Goal: Task Accomplishment & Management: Manage account settings

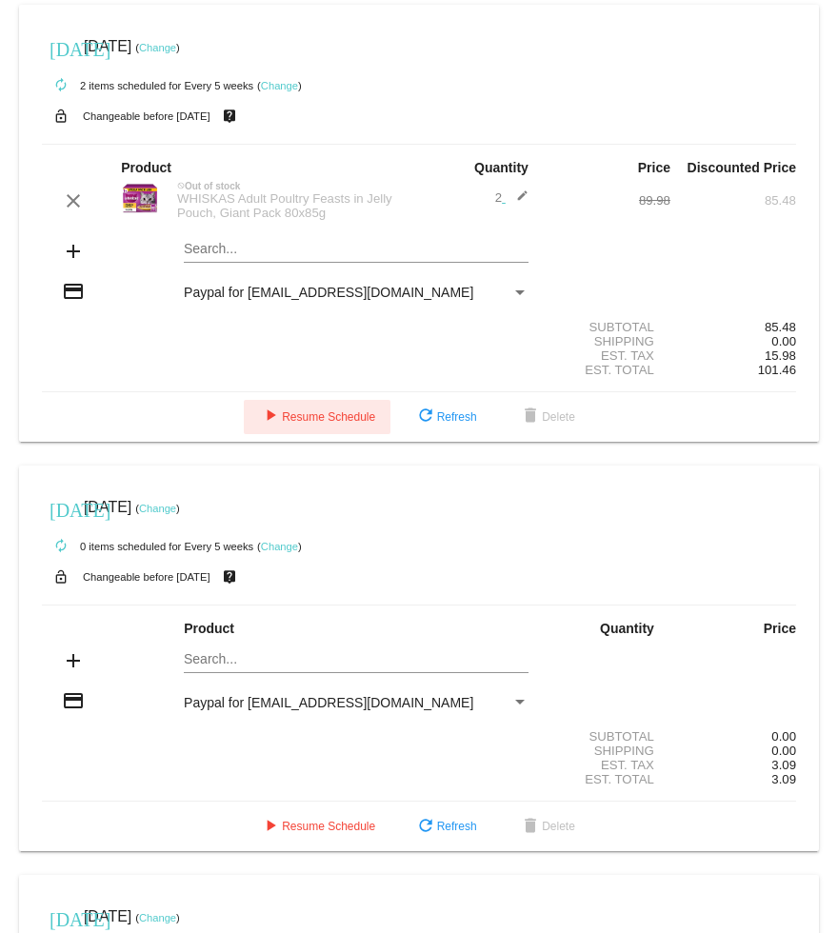
click at [295, 424] on span "play_arrow Resume Schedule" at bounding box center [317, 416] width 116 height 13
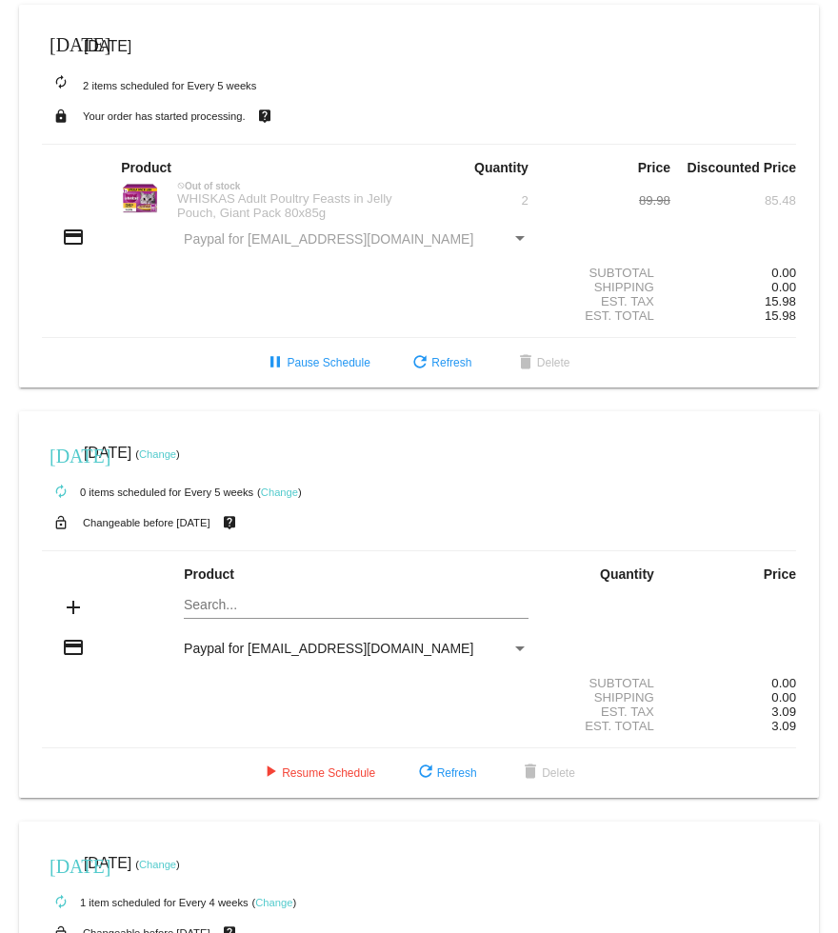
click at [125, 35] on div "today Sep 28 2025" at bounding box center [419, 47] width 754 height 38
click at [444, 366] on button "refresh Refresh" at bounding box center [439, 363] width 93 height 34
click at [86, 41] on span "[DATE]" at bounding box center [108, 46] width 48 height 16
click at [126, 93] on div "autorenew 2 items scheduled for Every 5 weeks" at bounding box center [419, 85] width 754 height 38
click at [275, 130] on mat-card "today Sep 28 2025 autorenew 2 items scheduled for Every 5 weeks lock Your order…" at bounding box center [419, 196] width 800 height 383
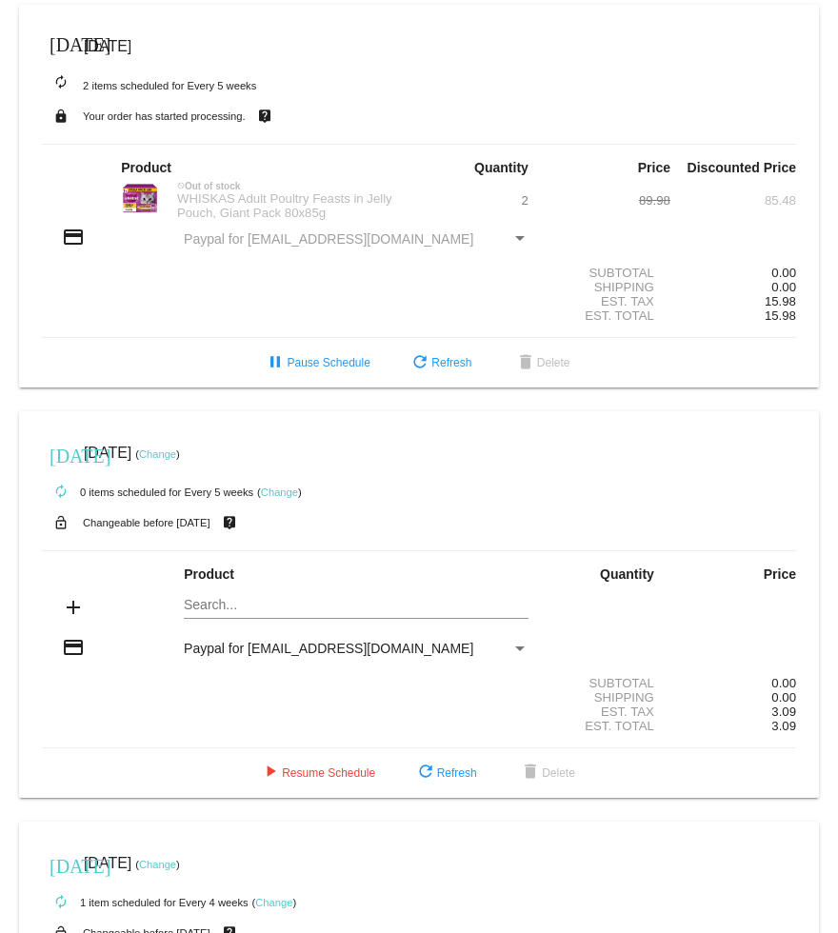
click at [254, 107] on mat-icon "live_help" at bounding box center [264, 116] width 23 height 25
click at [504, 246] on div "Paypal for [EMAIL_ADDRESS][DOMAIN_NAME]" at bounding box center [347, 238] width 327 height 15
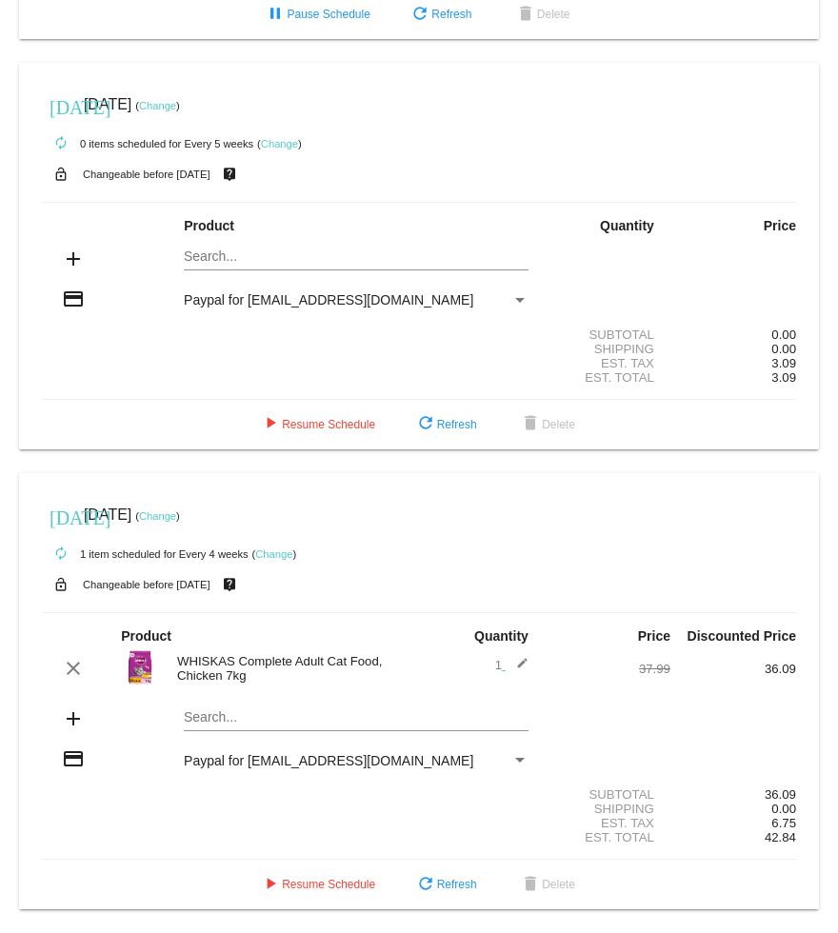
scroll to position [392, 0]
click at [463, 422] on button "refresh Refresh" at bounding box center [445, 424] width 93 height 34
click at [275, 138] on link "Change" at bounding box center [279, 143] width 37 height 11
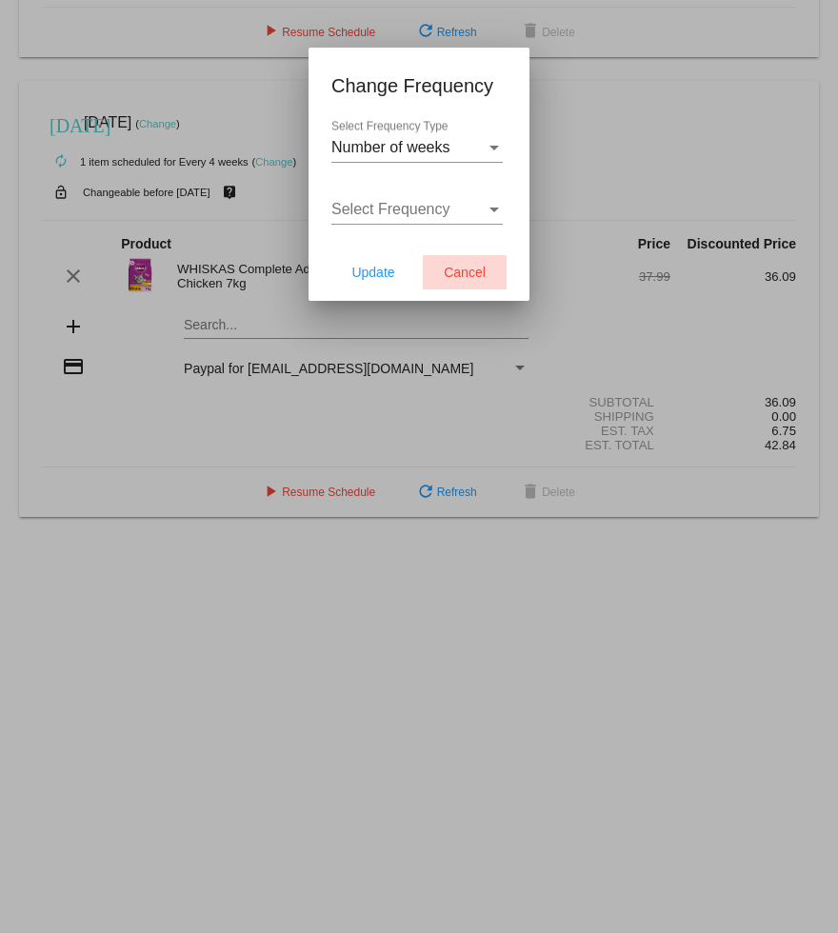
click at [447, 276] on span "Cancel" at bounding box center [465, 272] width 42 height 15
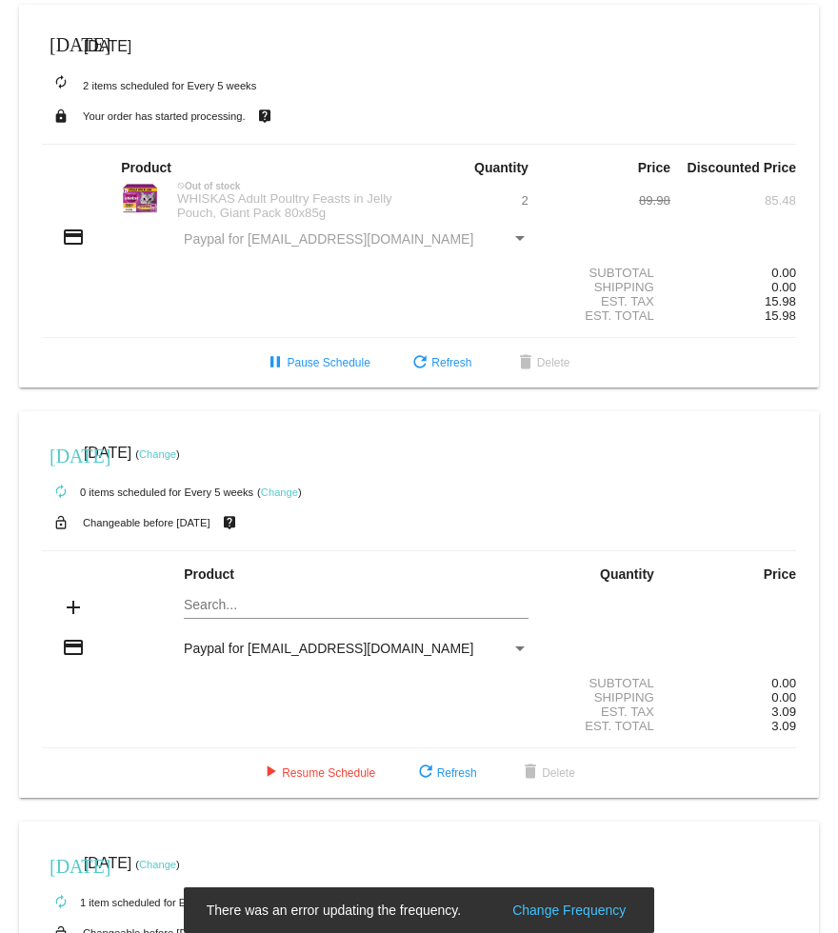
scroll to position [0, 0]
click at [209, 86] on small "autorenew 2 items scheduled for Every 5 weeks" at bounding box center [149, 85] width 214 height 11
click at [235, 96] on div "autorenew 2 items scheduled for Every 5 weeks" at bounding box center [419, 85] width 754 height 38
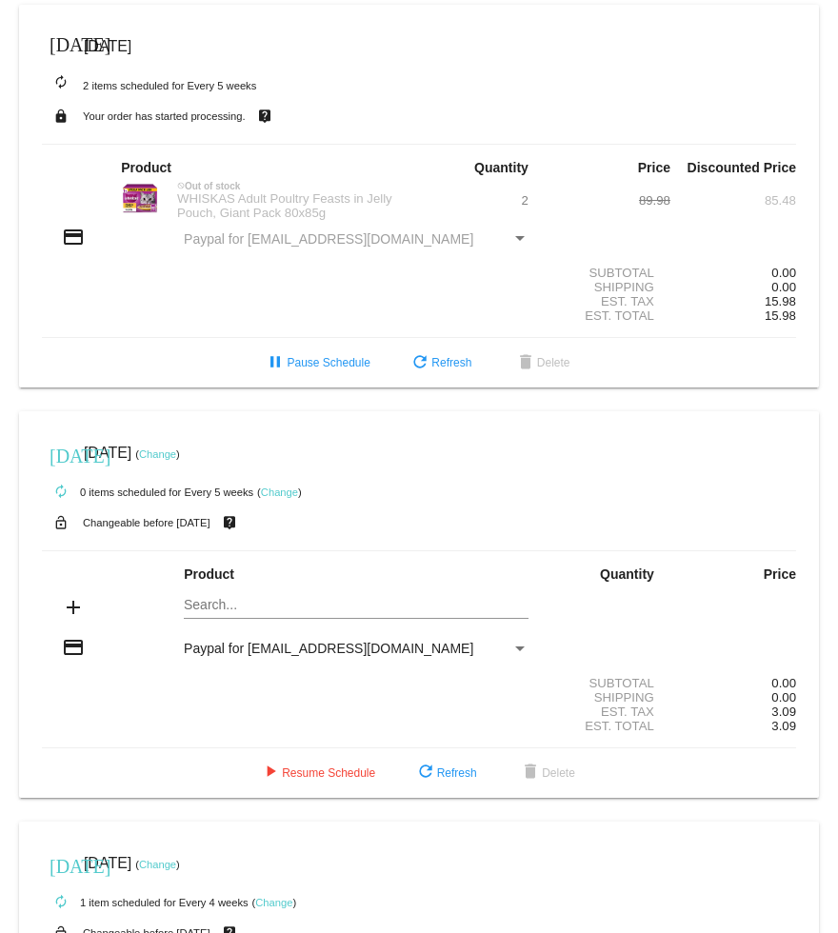
click at [80, 85] on small "autorenew 2 items scheduled for Every 5 weeks" at bounding box center [149, 85] width 214 height 11
click at [49, 40] on span "[DATE]" at bounding box center [61, 47] width 38 height 38
click at [44, 34] on div "today Sep 28 2025" at bounding box center [419, 47] width 754 height 38
click at [318, 366] on button "pause Pause Schedule" at bounding box center [316, 363] width 136 height 34
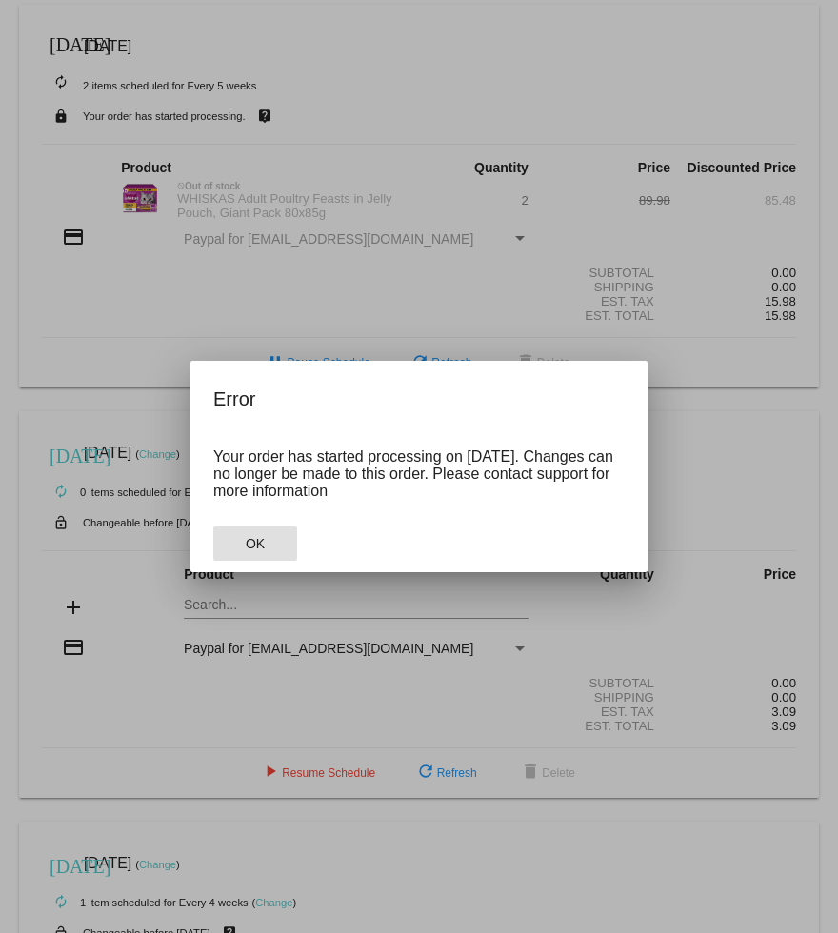
click at [247, 549] on span "OK" at bounding box center [255, 543] width 19 height 15
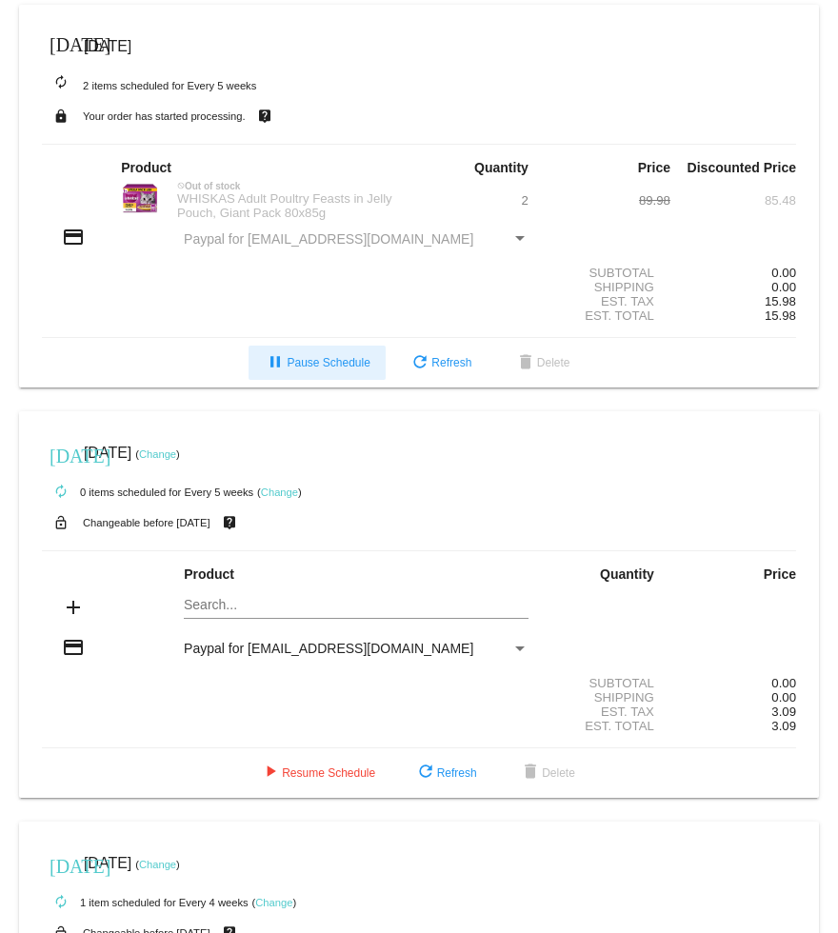
click at [323, 369] on span "pause Pause Schedule" at bounding box center [317, 362] width 106 height 13
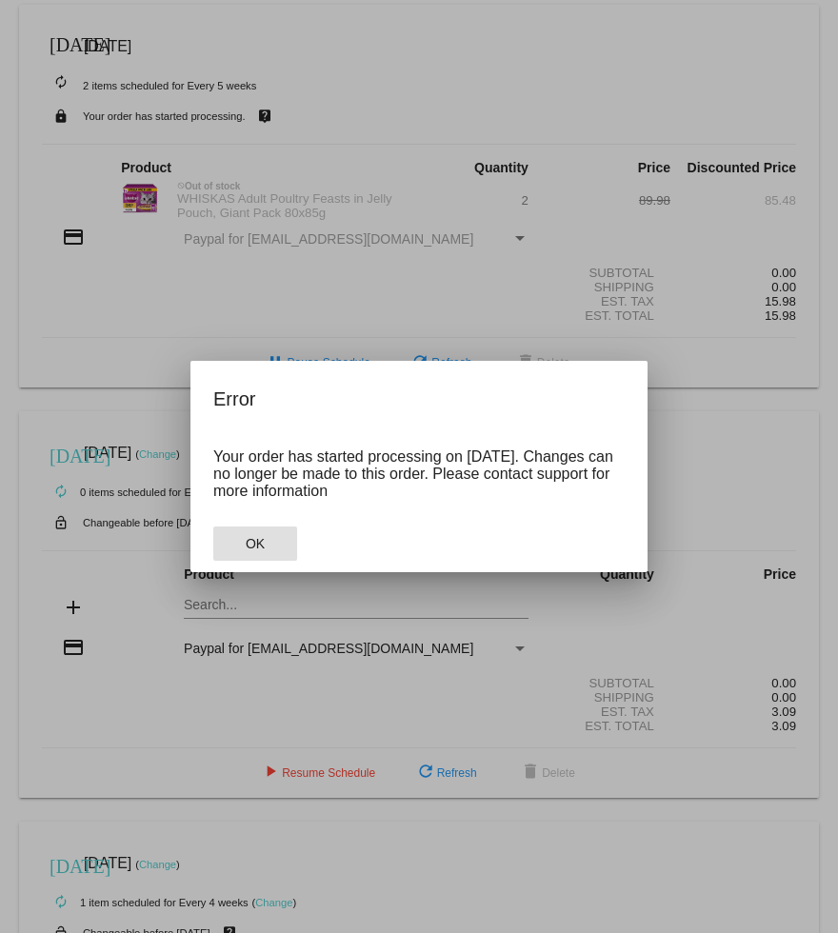
click at [255, 551] on span "OK" at bounding box center [255, 543] width 19 height 15
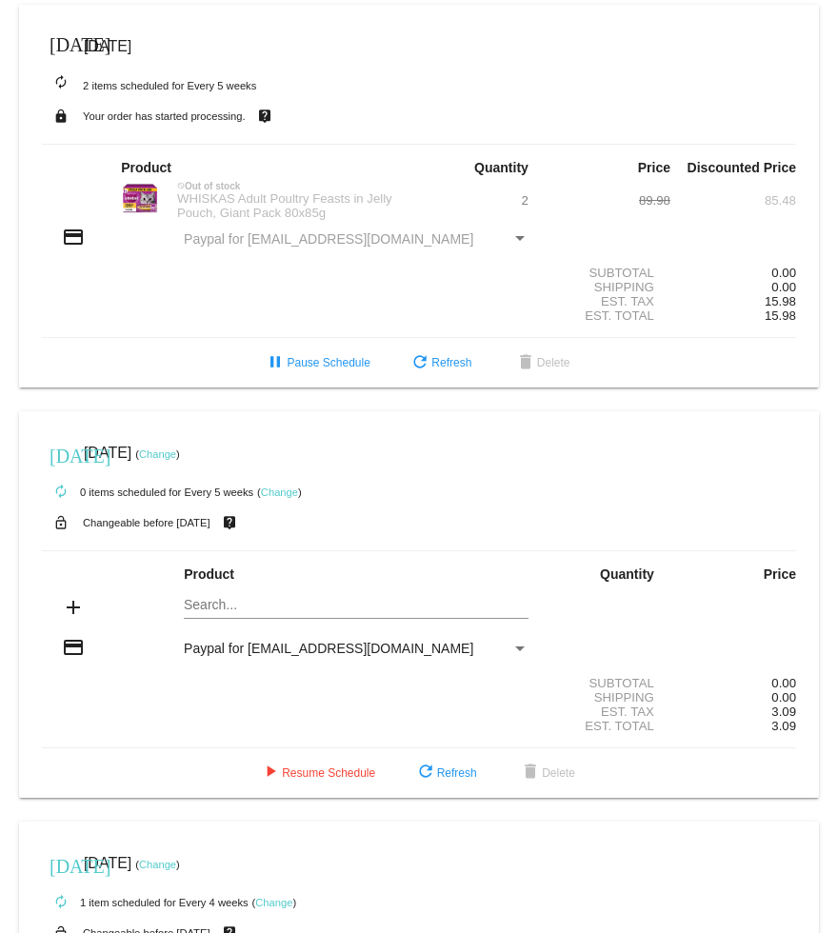
click at [141, 86] on small "autorenew 2 items scheduled for Every 5 weeks" at bounding box center [149, 85] width 214 height 11
click at [80, 43] on div "today Sep 28 2025" at bounding box center [419, 47] width 754 height 38
click at [455, 380] on button "refresh Refresh" at bounding box center [439, 363] width 93 height 34
click at [125, 133] on mat-card "today Sep 28 2025 autorenew 2 items scheduled for Every 5 weeks lock Your order…" at bounding box center [419, 196] width 800 height 383
click at [62, 119] on mat-icon "lock" at bounding box center [61, 116] width 23 height 25
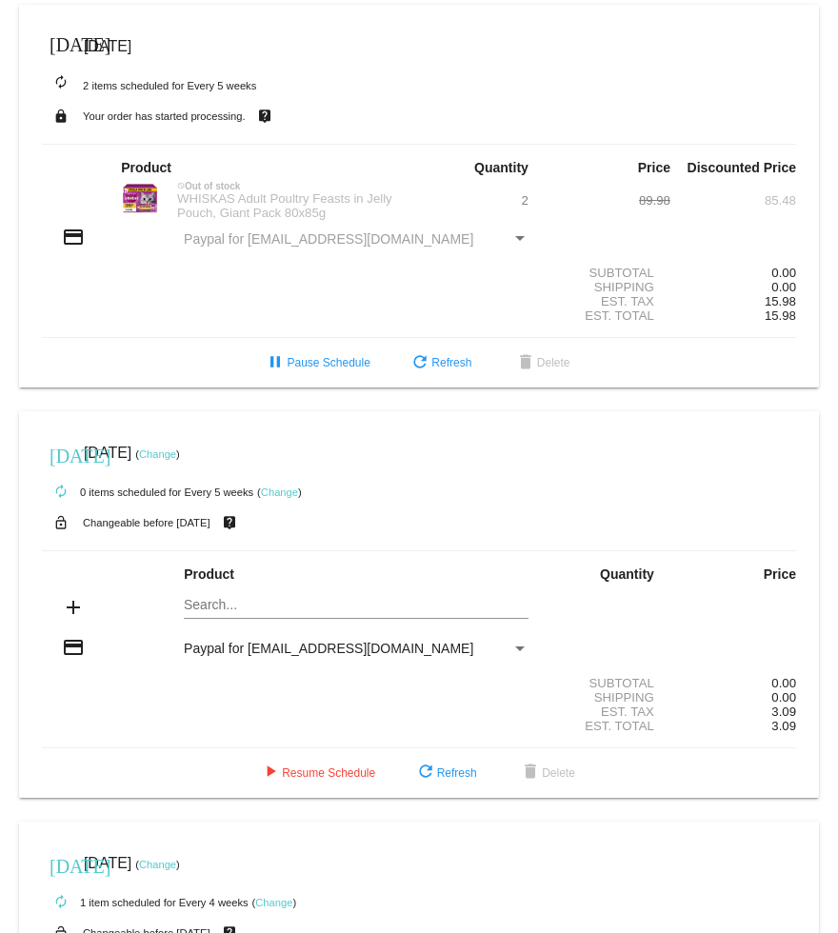
click at [172, 122] on small "Your order has started processing." at bounding box center [164, 115] width 163 height 11
click at [141, 198] on img at bounding box center [140, 199] width 38 height 38
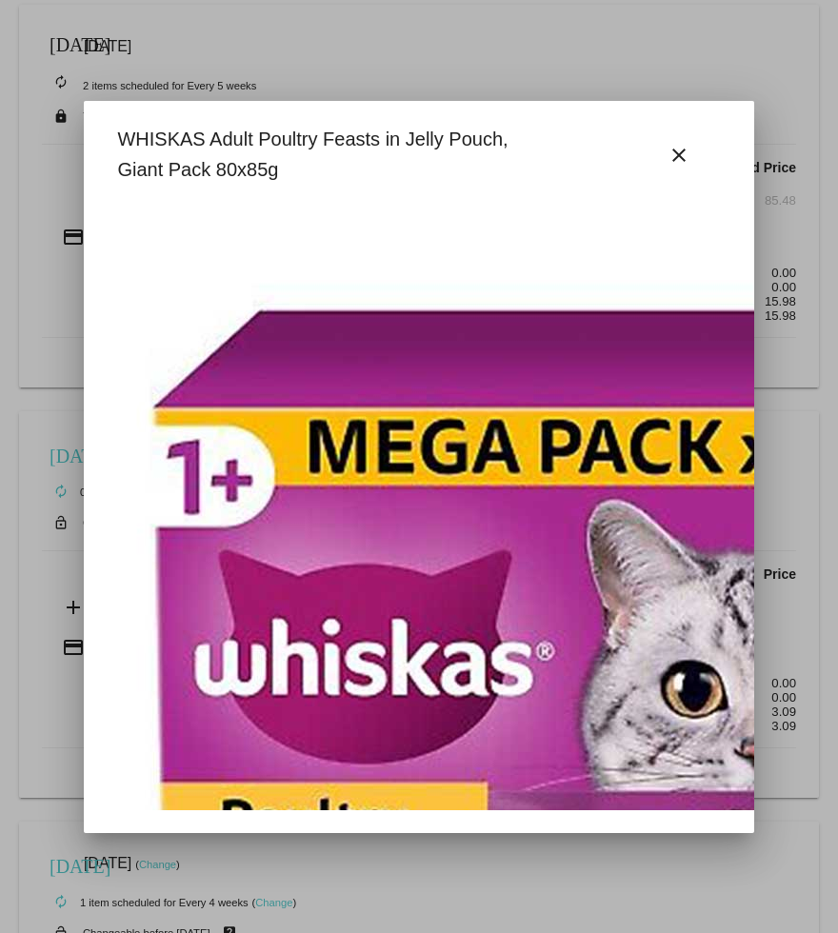
click at [78, 260] on div at bounding box center [419, 466] width 838 height 933
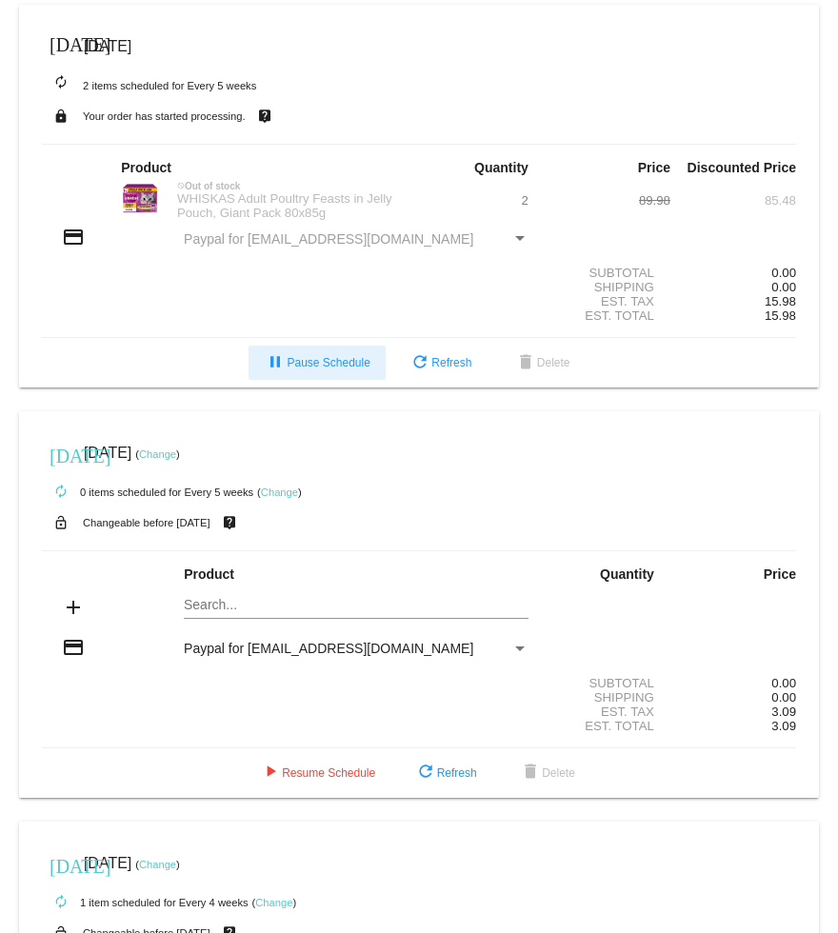
click at [315, 369] on span "pause Pause Schedule" at bounding box center [317, 362] width 106 height 13
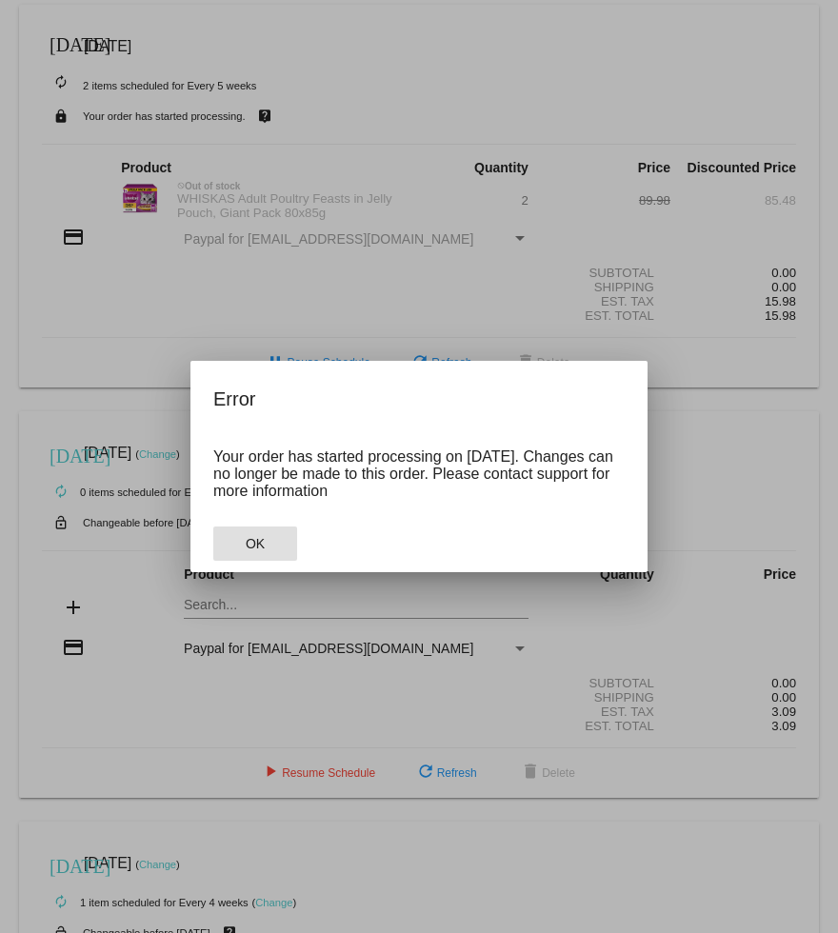
click at [270, 561] on button "OK" at bounding box center [255, 543] width 84 height 34
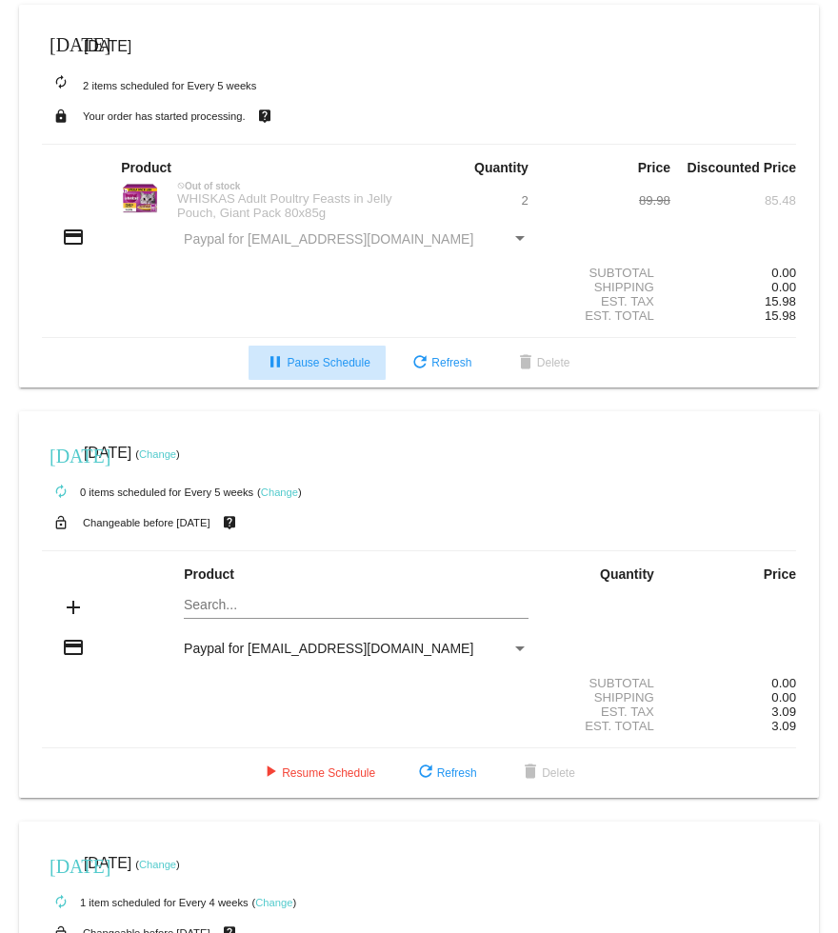
click at [291, 369] on span "pause Pause Schedule" at bounding box center [317, 362] width 106 height 13
